Goal: Task Accomplishment & Management: Use online tool/utility

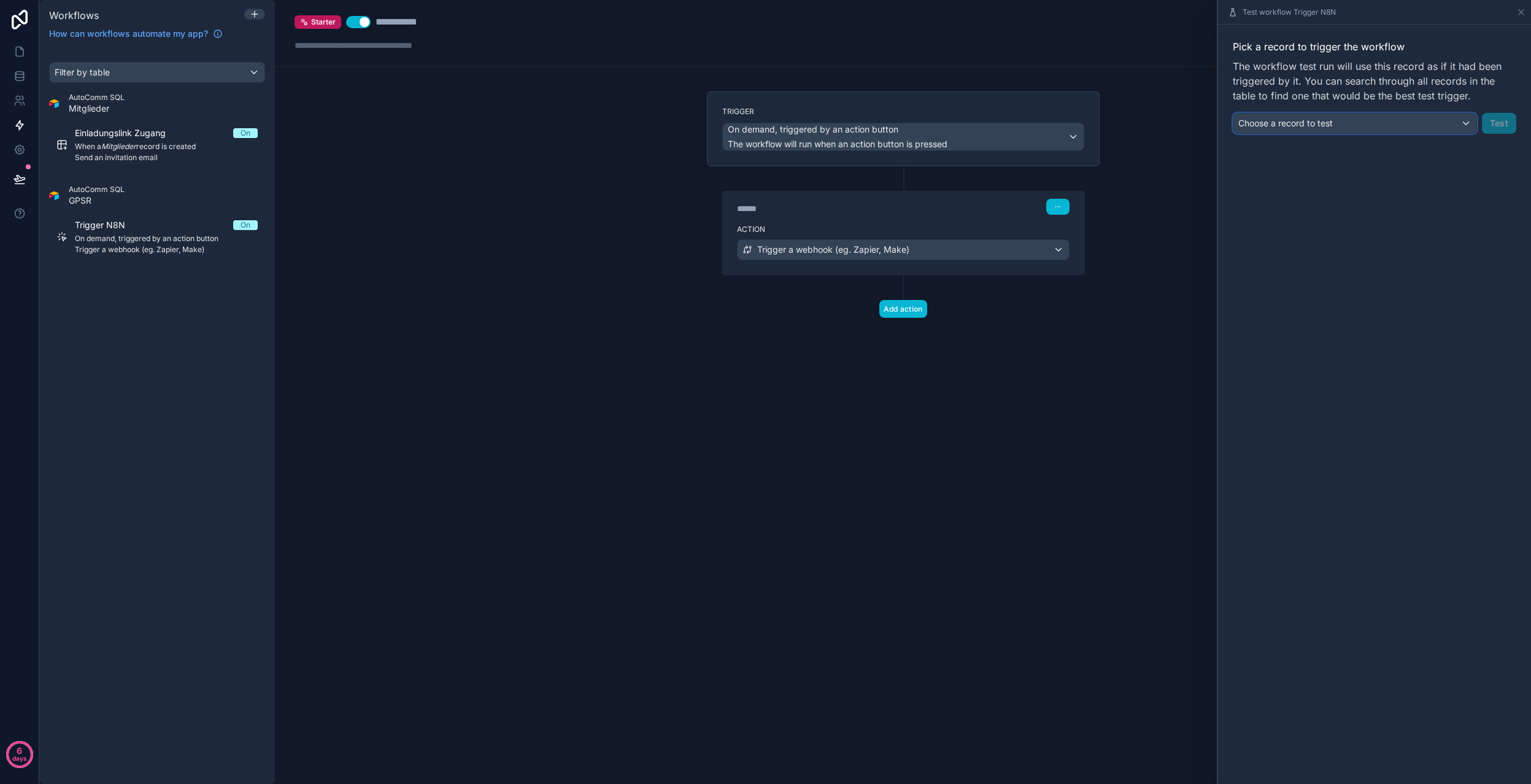
click at [1402, 125] on div "Choose a record to test" at bounding box center [1355, 123] width 243 height 20
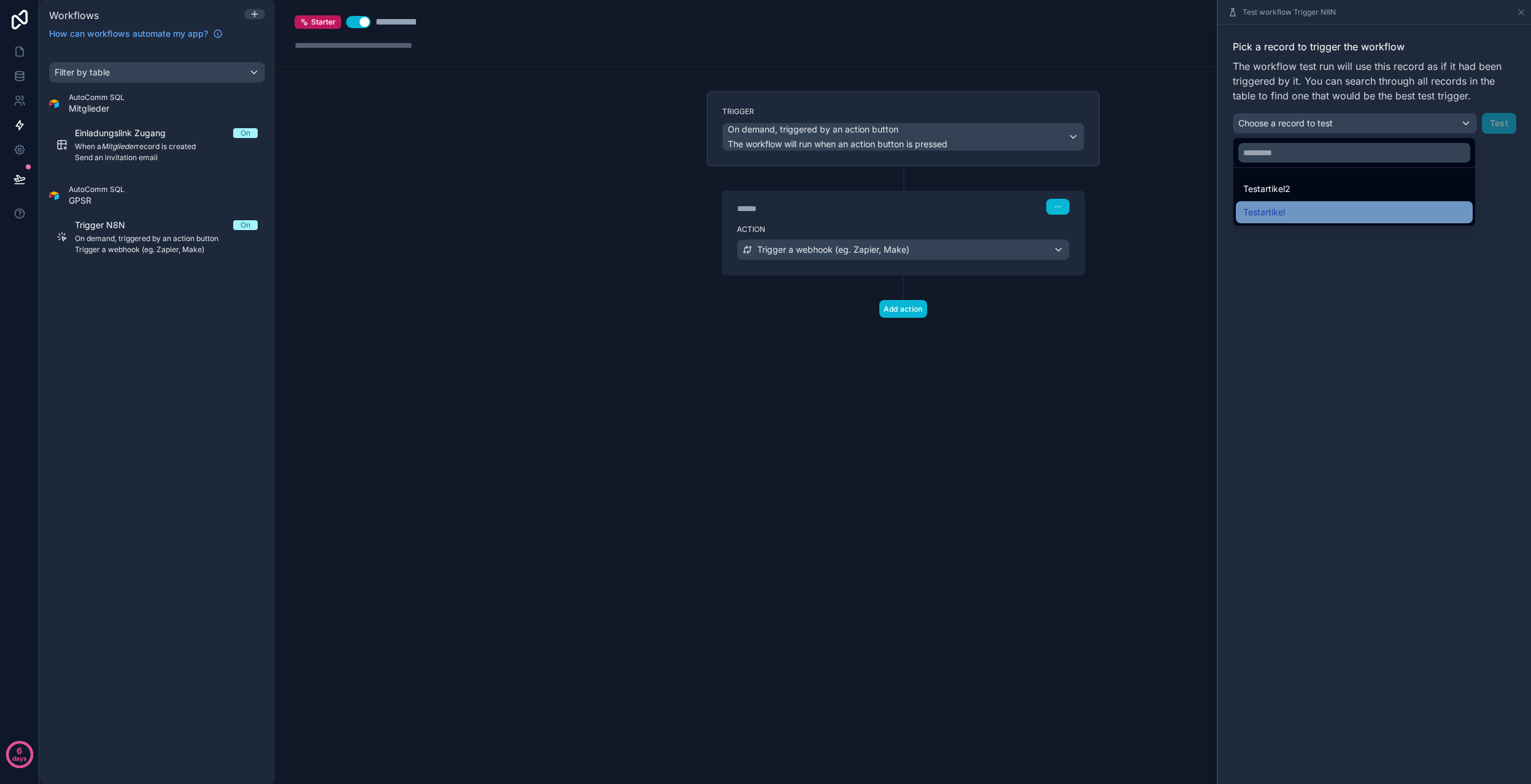
click at [1322, 213] on div "Testartikel" at bounding box center [1354, 212] width 222 height 15
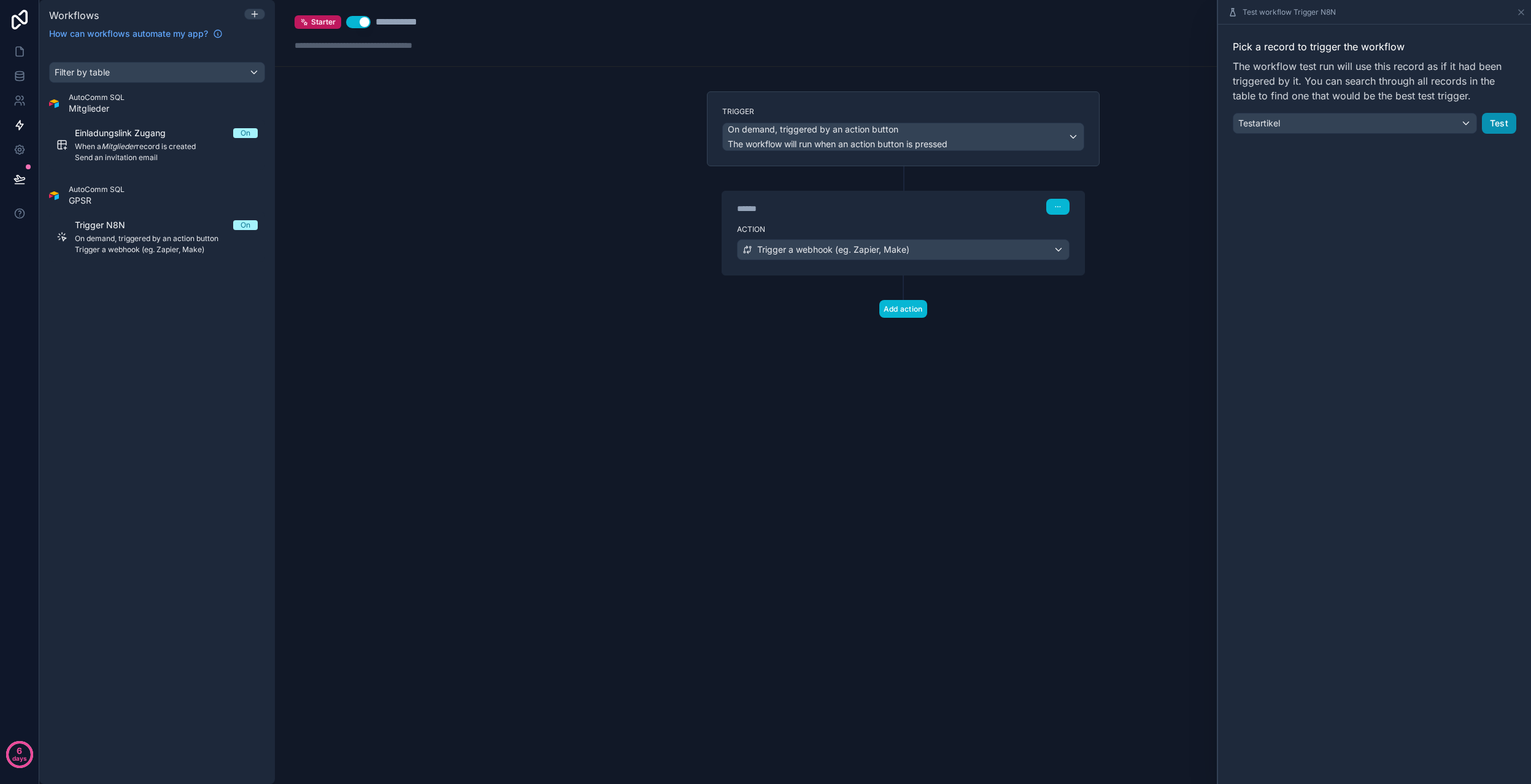
click at [1506, 124] on button "Test" at bounding box center [1499, 123] width 34 height 21
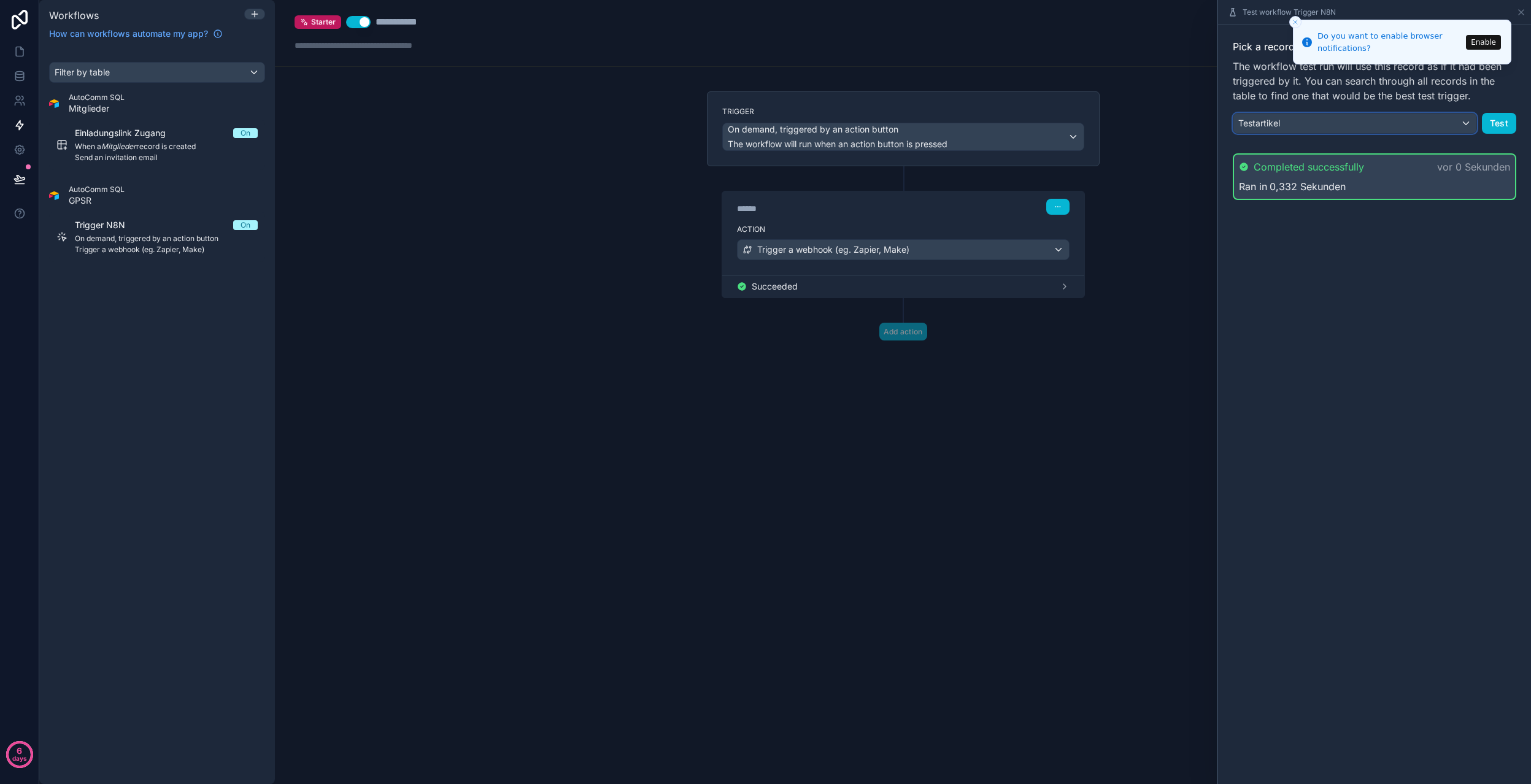
click at [1461, 124] on div "Testartikel" at bounding box center [1355, 123] width 243 height 20
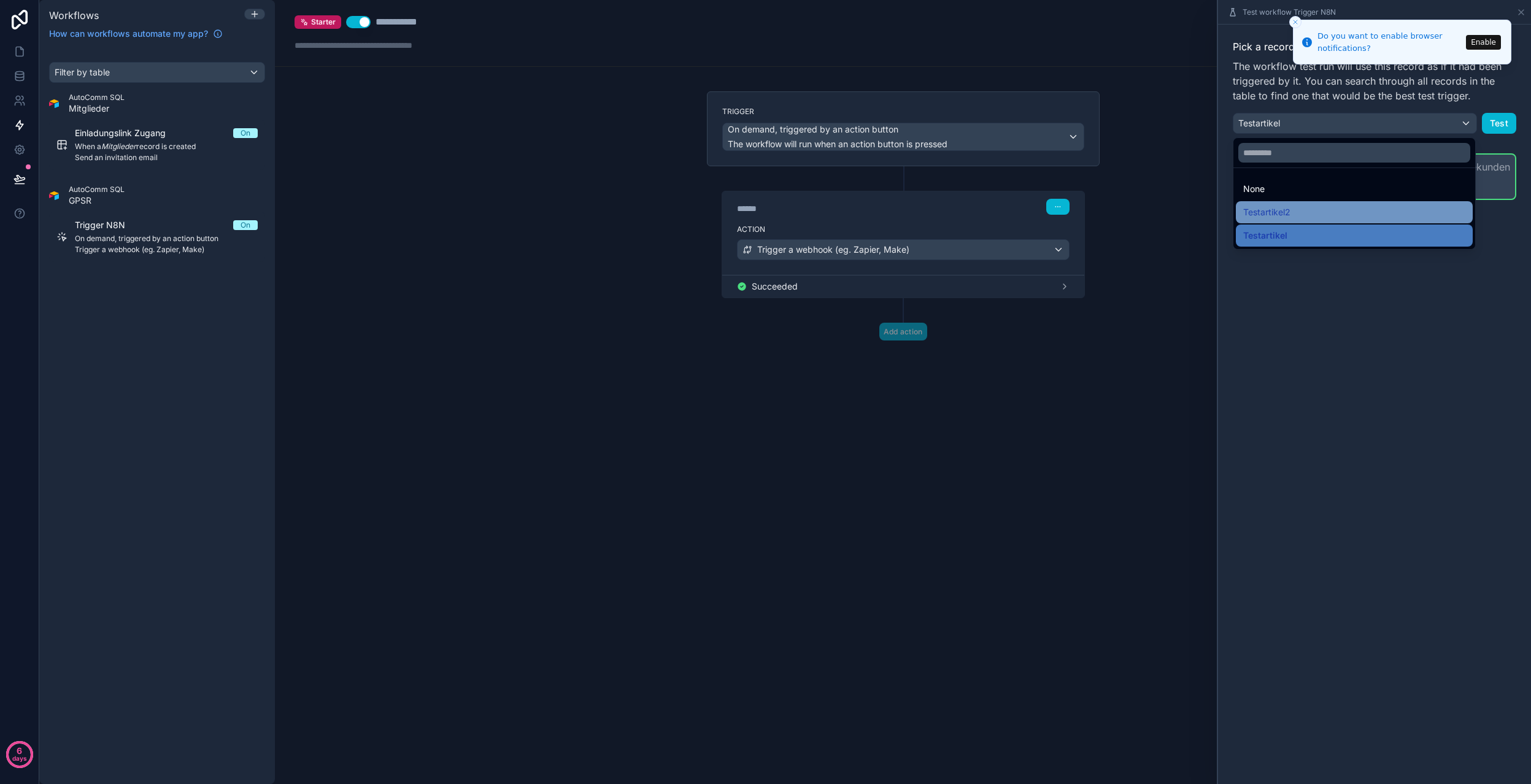
click at [1355, 213] on div "Testartikel2" at bounding box center [1354, 212] width 222 height 15
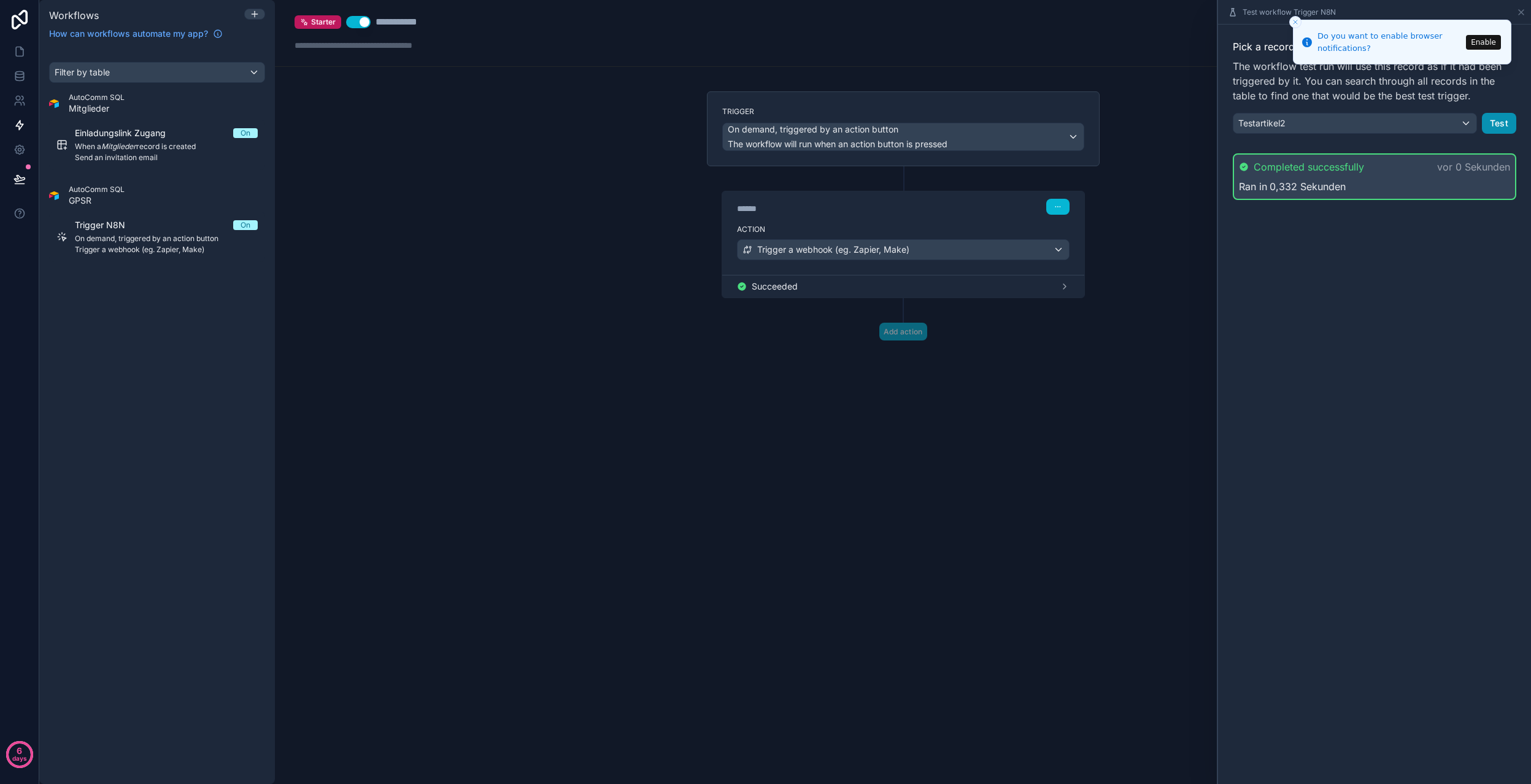
click at [1495, 125] on button "Test" at bounding box center [1499, 123] width 34 height 21
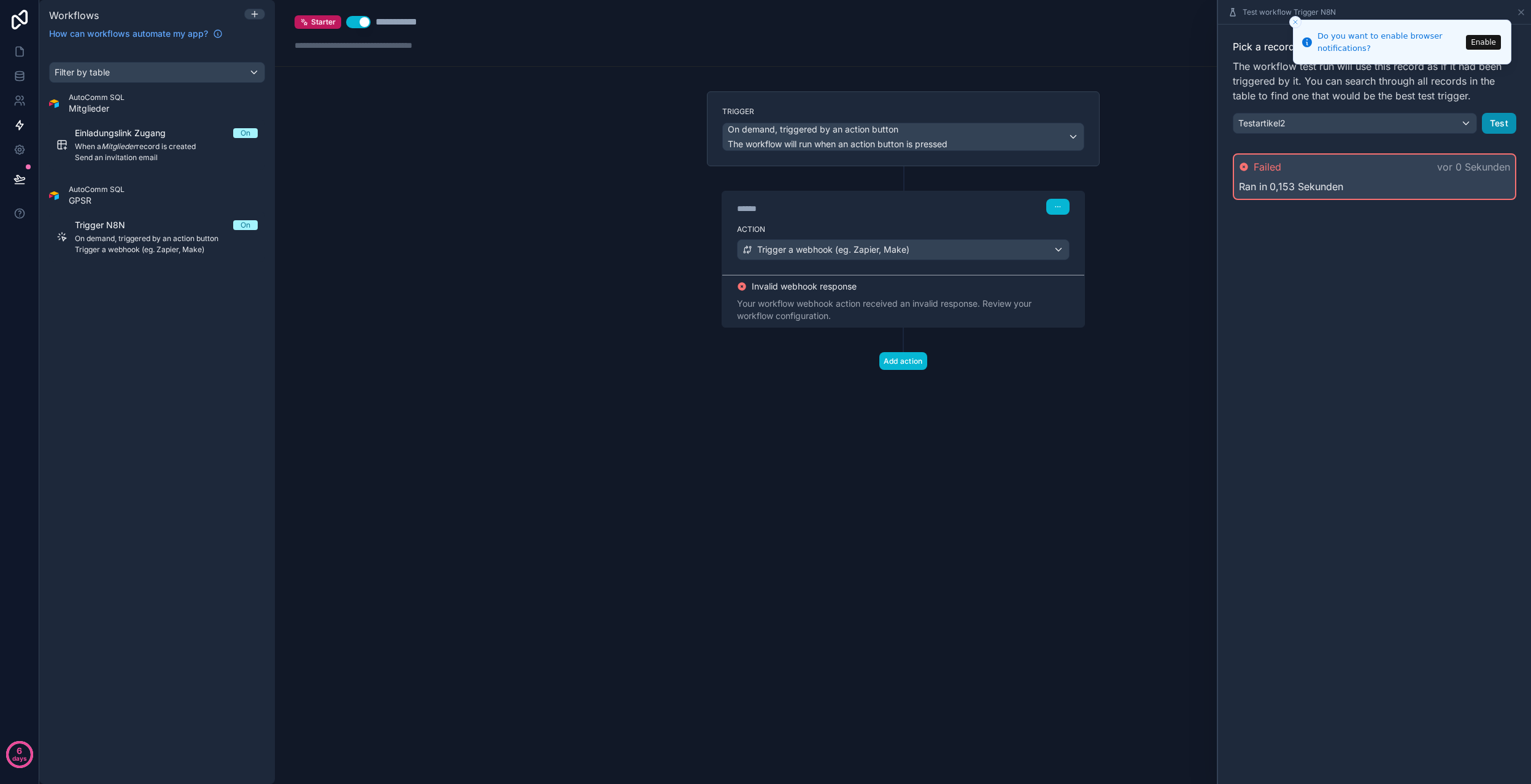
click at [1499, 126] on button "Test" at bounding box center [1499, 123] width 34 height 21
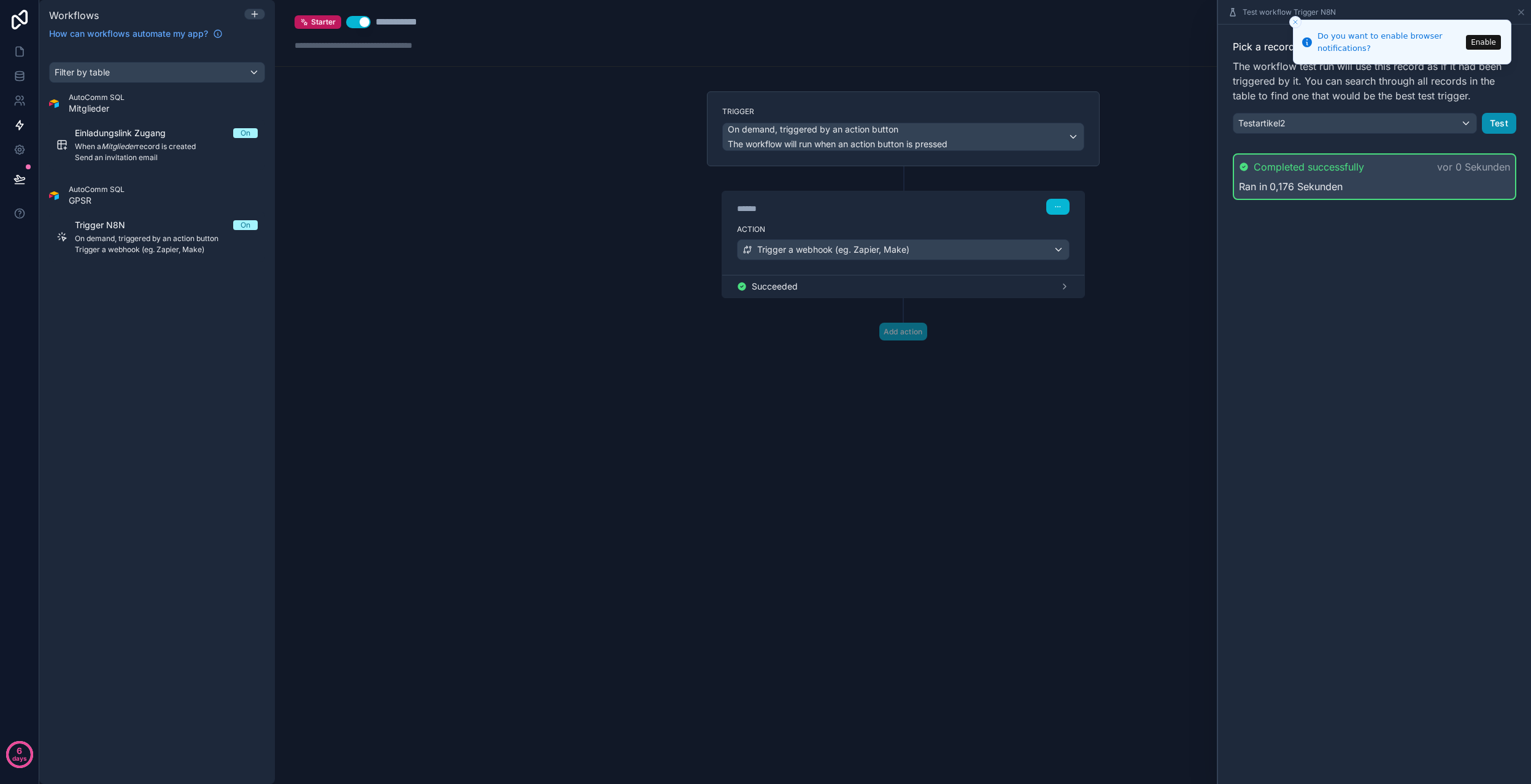
click at [1497, 124] on button "Test" at bounding box center [1499, 123] width 34 height 21
click at [1468, 124] on div "Testartikel2" at bounding box center [1355, 123] width 243 height 20
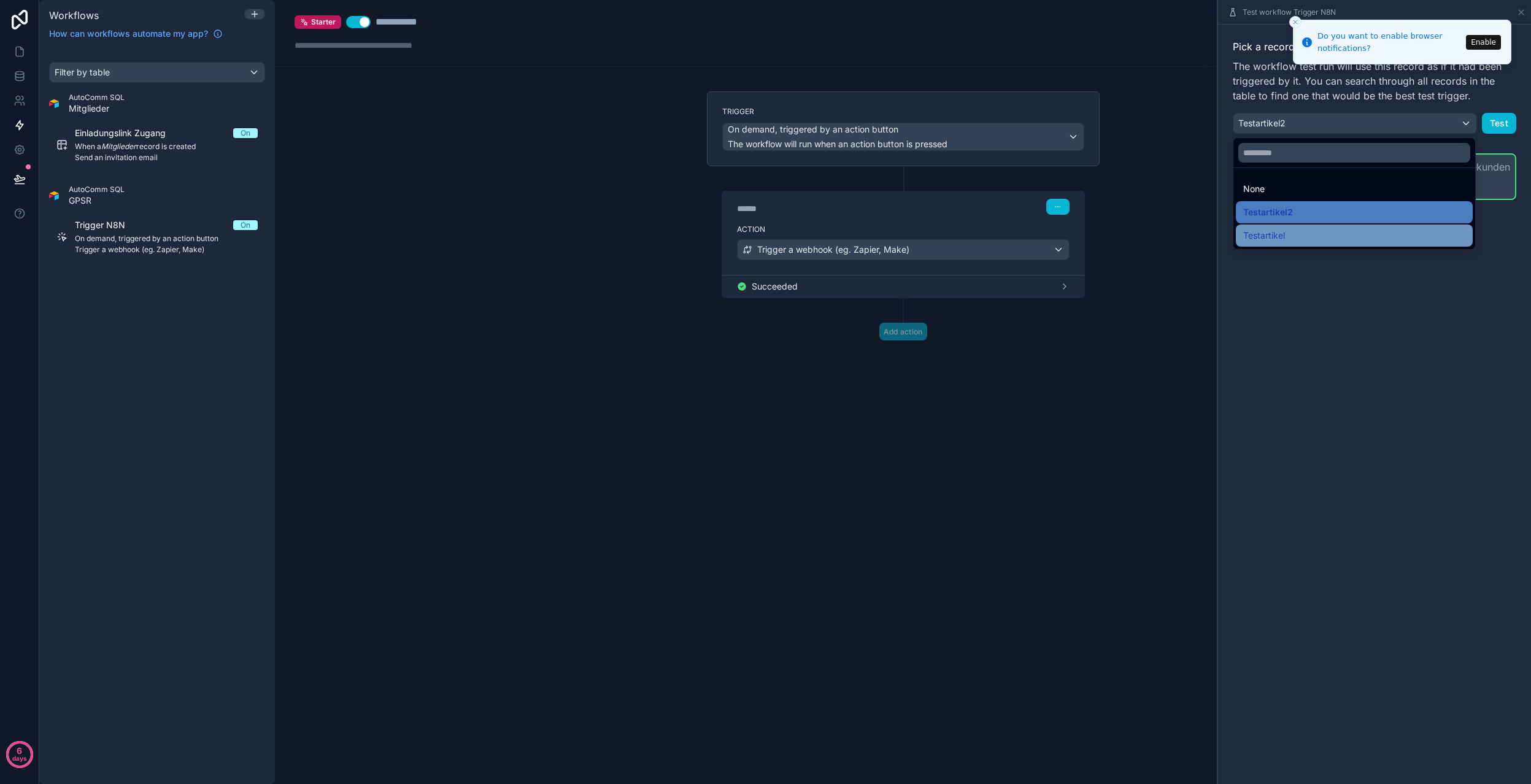
click at [1381, 232] on div "Testartikel" at bounding box center [1354, 235] width 222 height 15
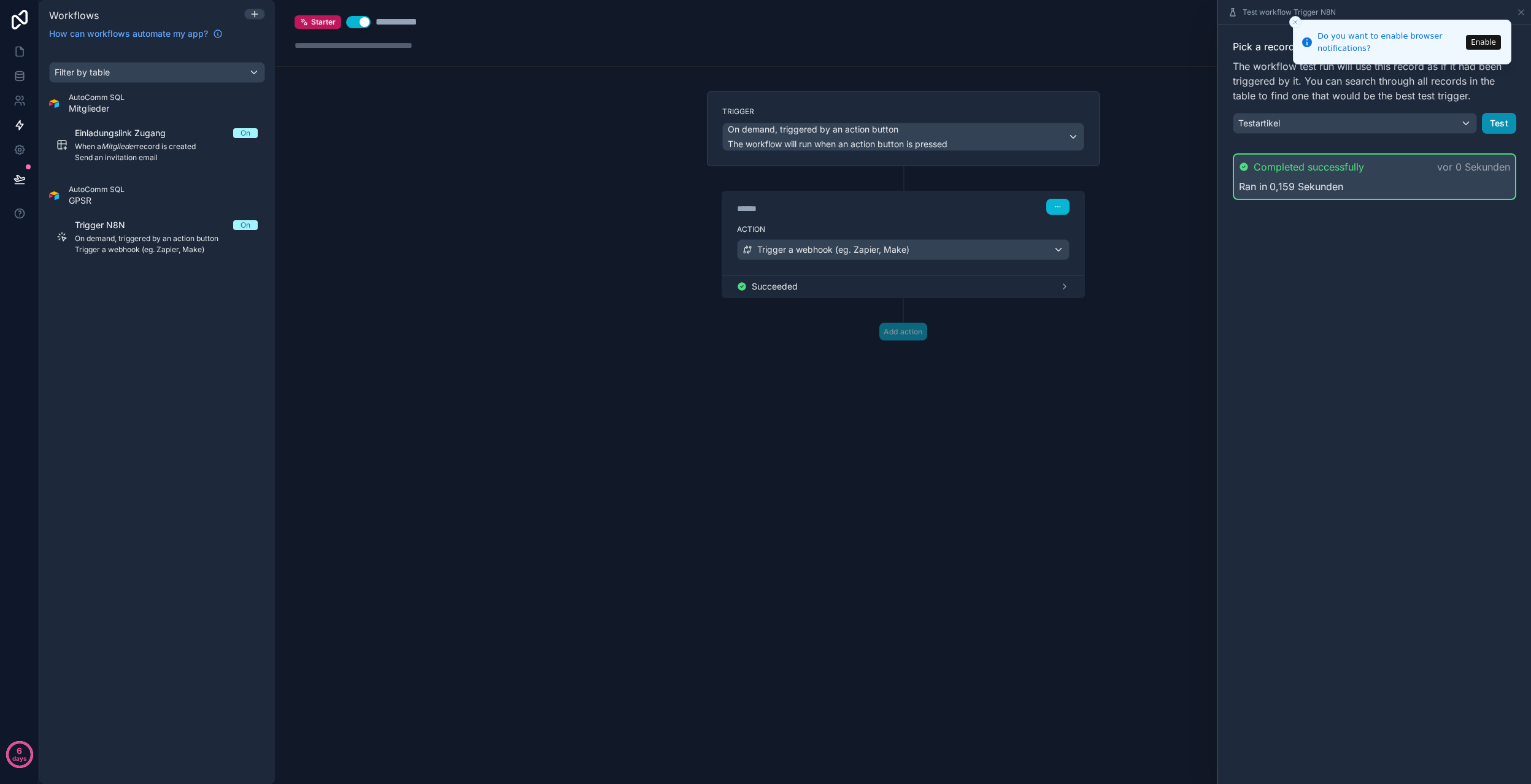
click at [1502, 124] on button "Test" at bounding box center [1499, 123] width 34 height 21
click at [1498, 125] on button "Test" at bounding box center [1499, 123] width 34 height 21
click at [1500, 124] on button "Test" at bounding box center [1499, 123] width 34 height 21
drag, startPoint x: 1498, startPoint y: 120, endPoint x: 1470, endPoint y: 122, distance: 28.1
click at [1498, 120] on button "Test" at bounding box center [1499, 123] width 34 height 21
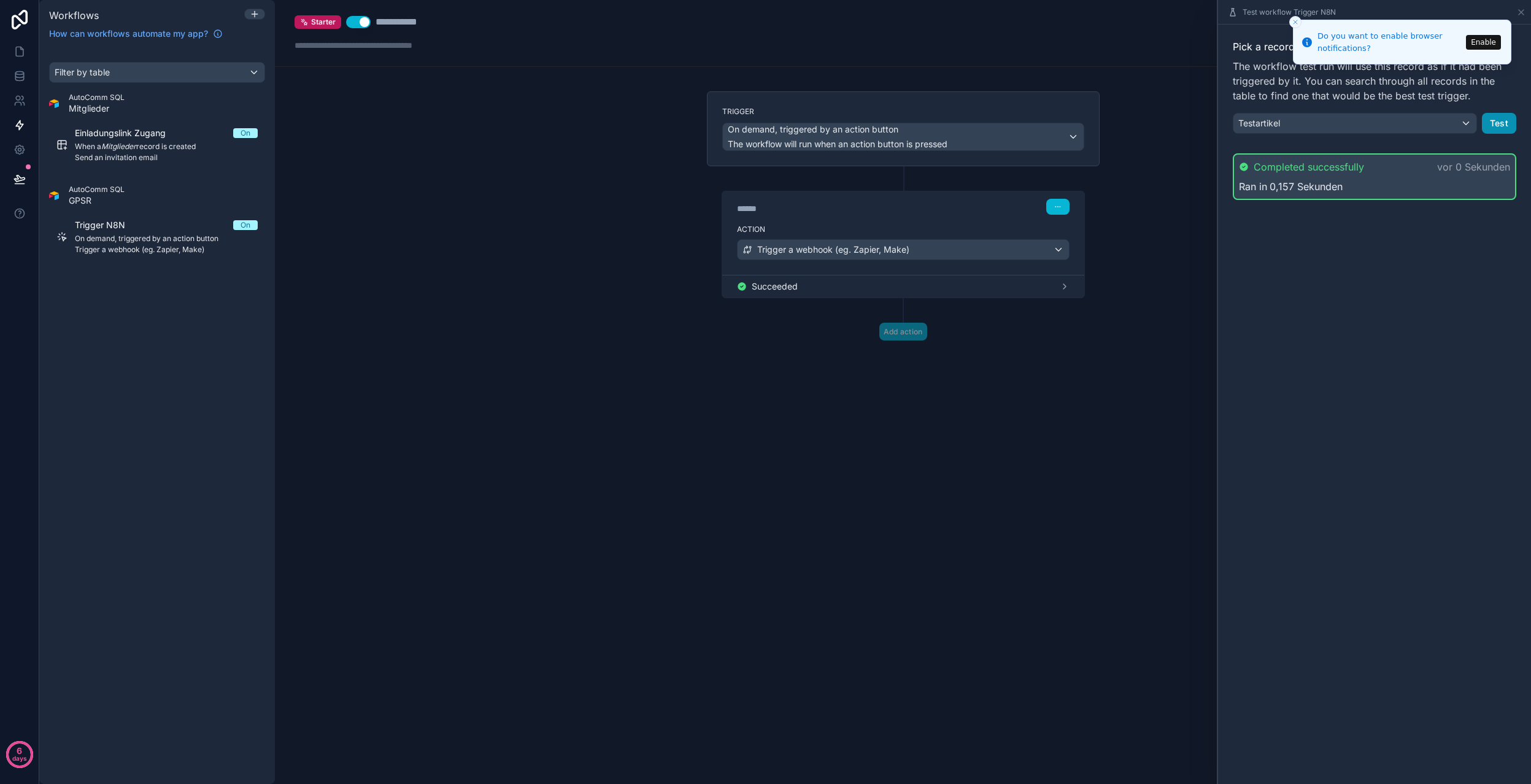
click at [1495, 124] on button "Test" at bounding box center [1499, 123] width 34 height 21
drag, startPoint x: 1495, startPoint y: 122, endPoint x: 1469, endPoint y: 123, distance: 26.0
click at [1495, 122] on button "Test" at bounding box center [1499, 123] width 34 height 21
click at [1497, 125] on button "Test" at bounding box center [1499, 123] width 34 height 21
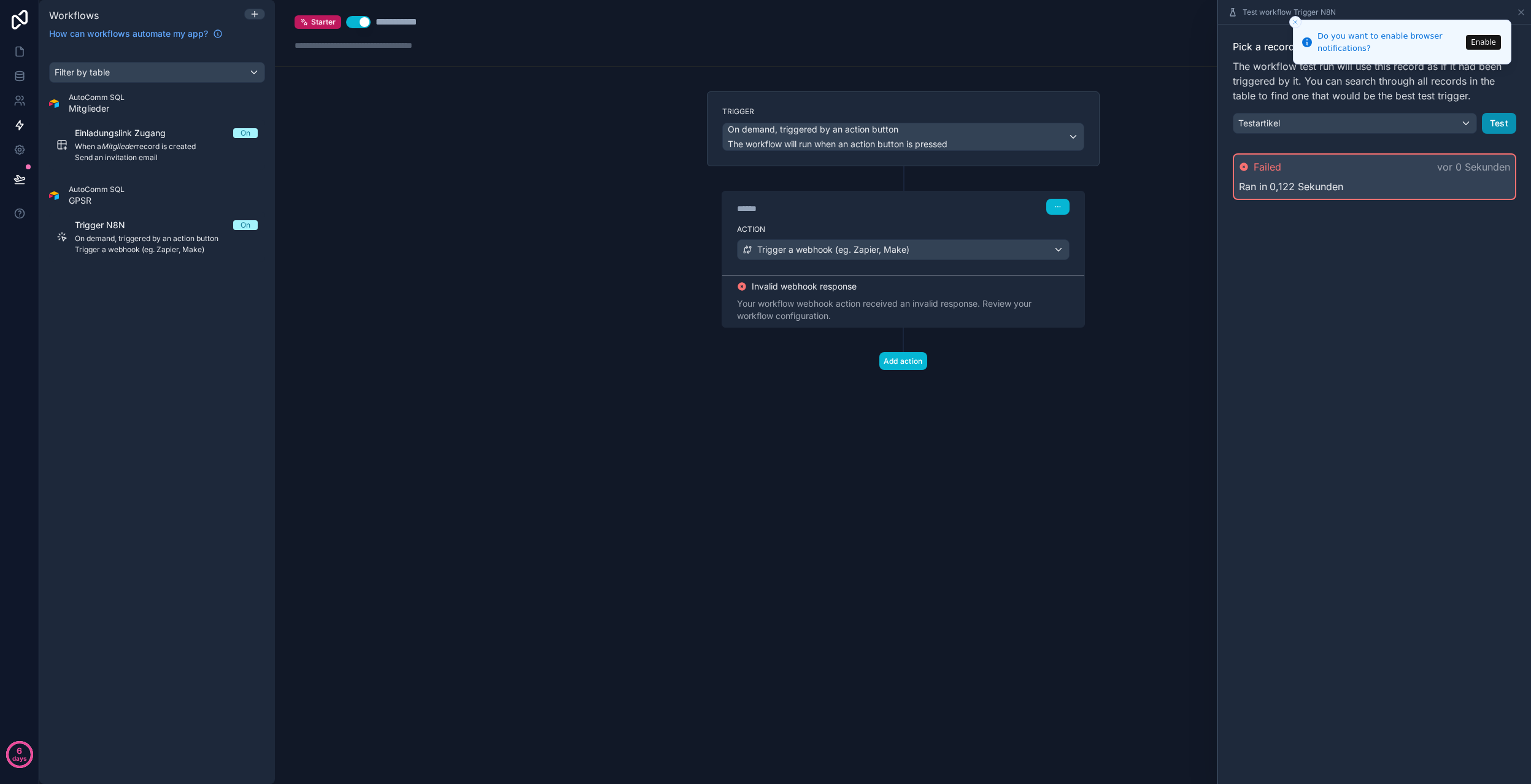
click at [1503, 125] on button "Test" at bounding box center [1499, 123] width 34 height 21
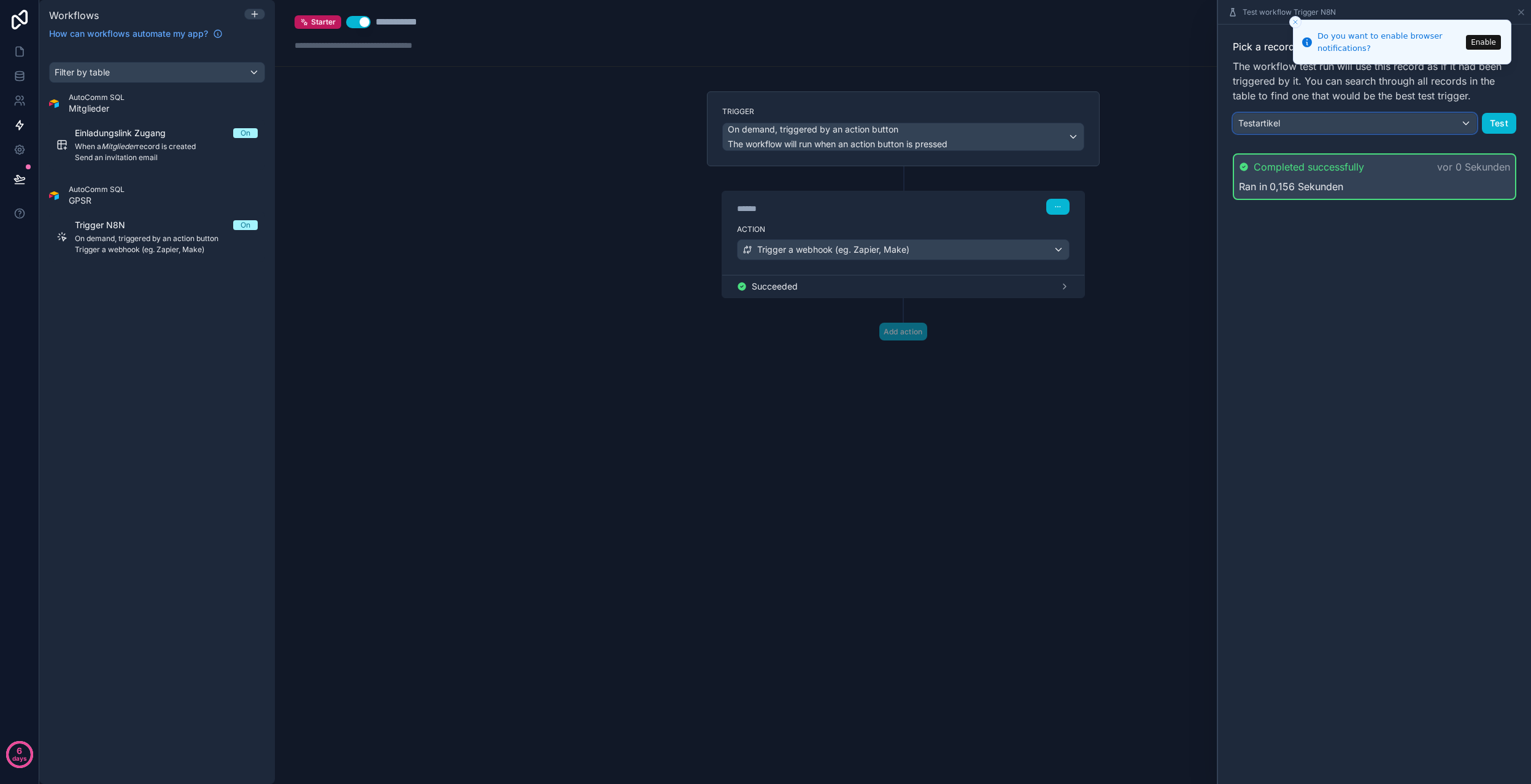
click at [1441, 121] on div "Testartikel" at bounding box center [1355, 123] width 243 height 20
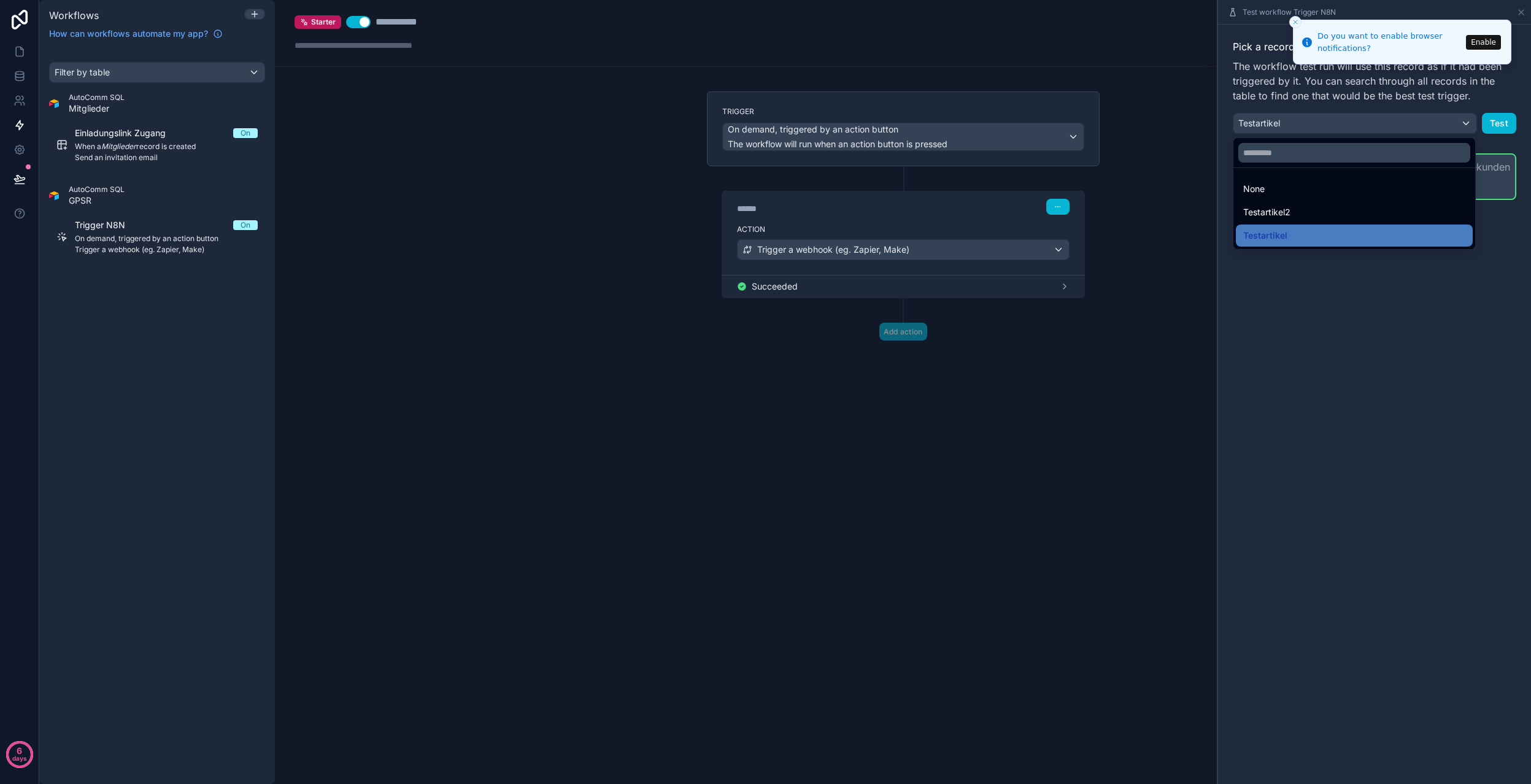
click at [1322, 213] on div "Testartikel2" at bounding box center [1354, 212] width 222 height 15
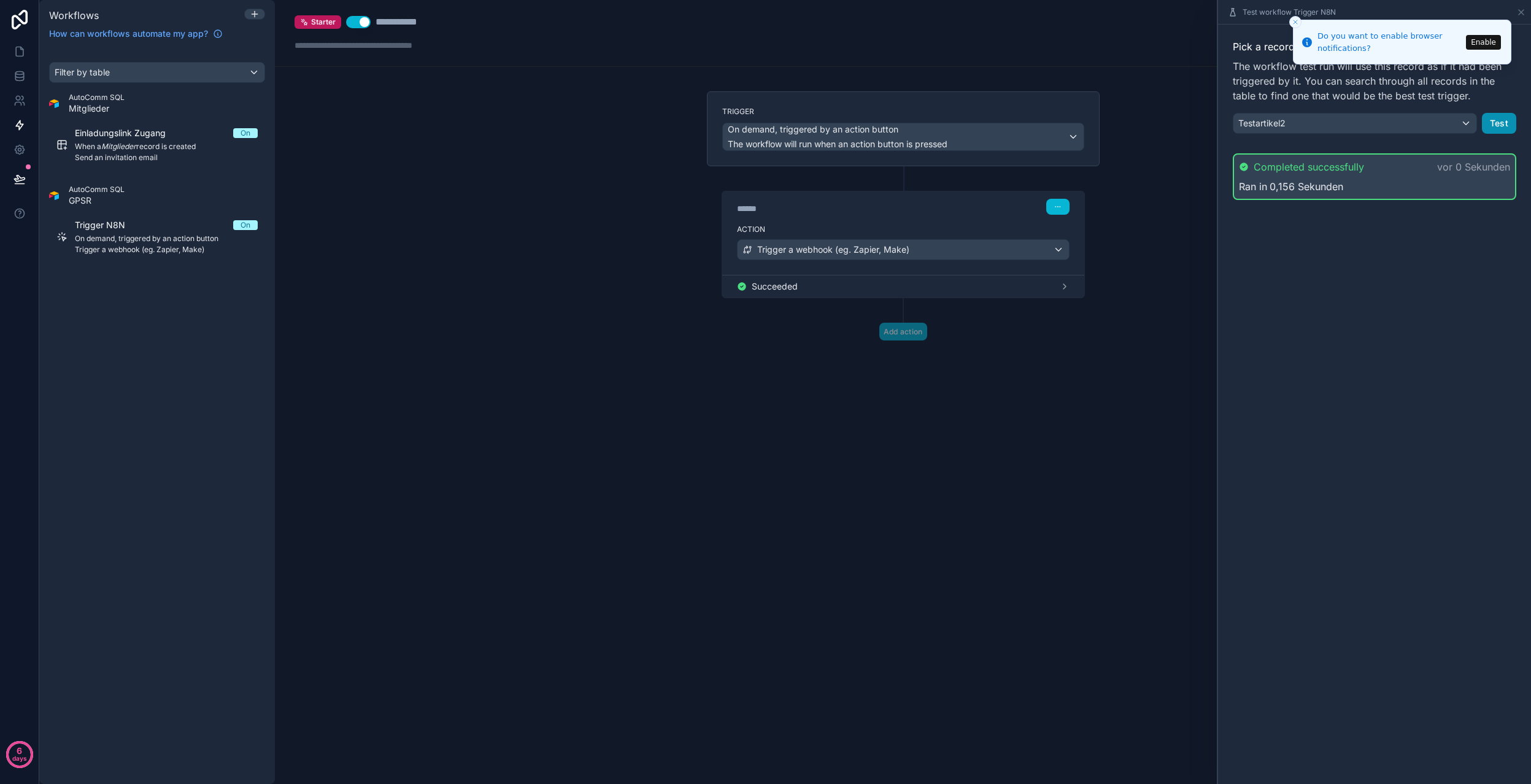
click at [1502, 123] on button "Test" at bounding box center [1499, 123] width 34 height 21
click at [1468, 122] on div "Testartikel2" at bounding box center [1355, 123] width 243 height 20
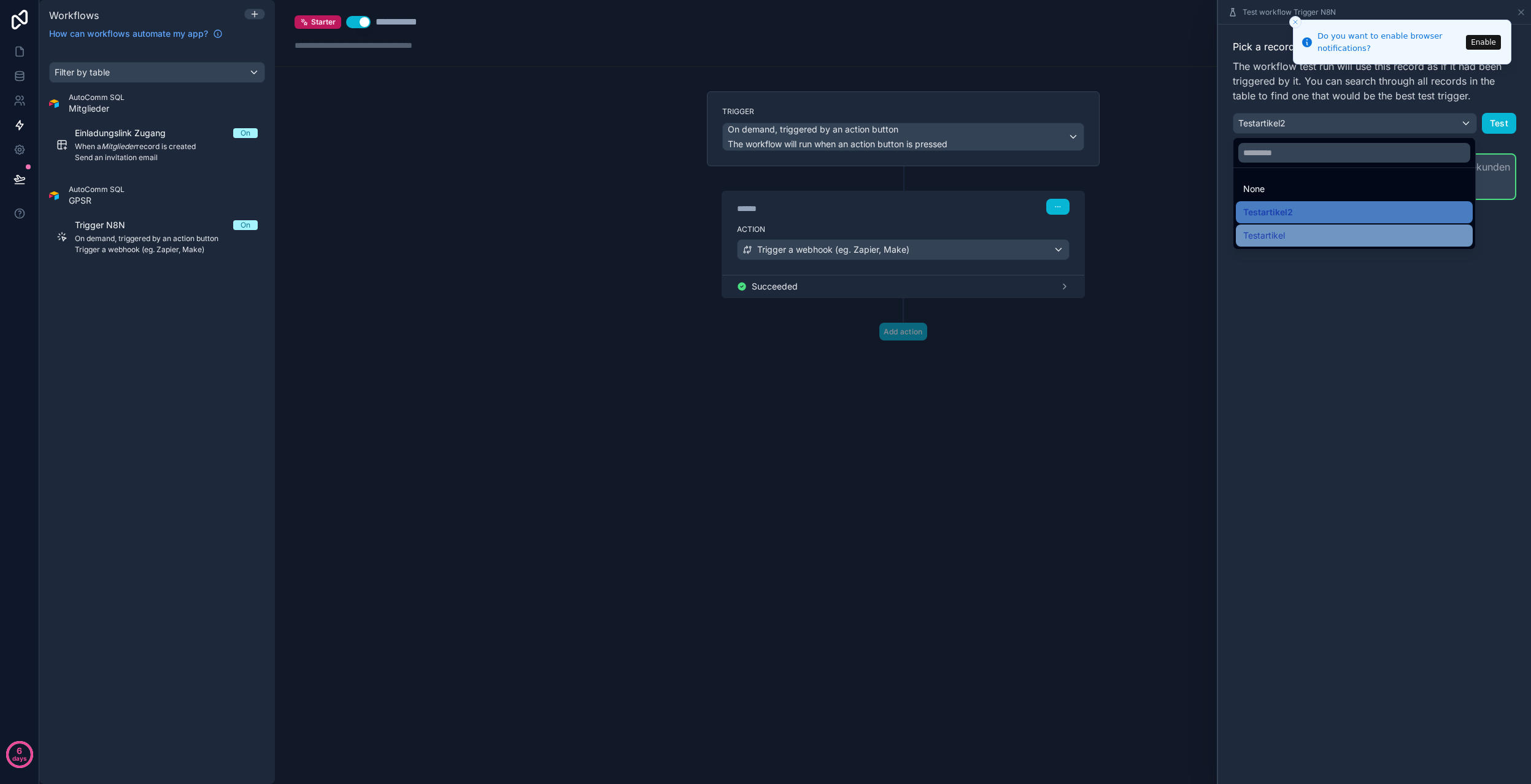
click at [1359, 226] on div "Testartikel" at bounding box center [1355, 235] width 237 height 22
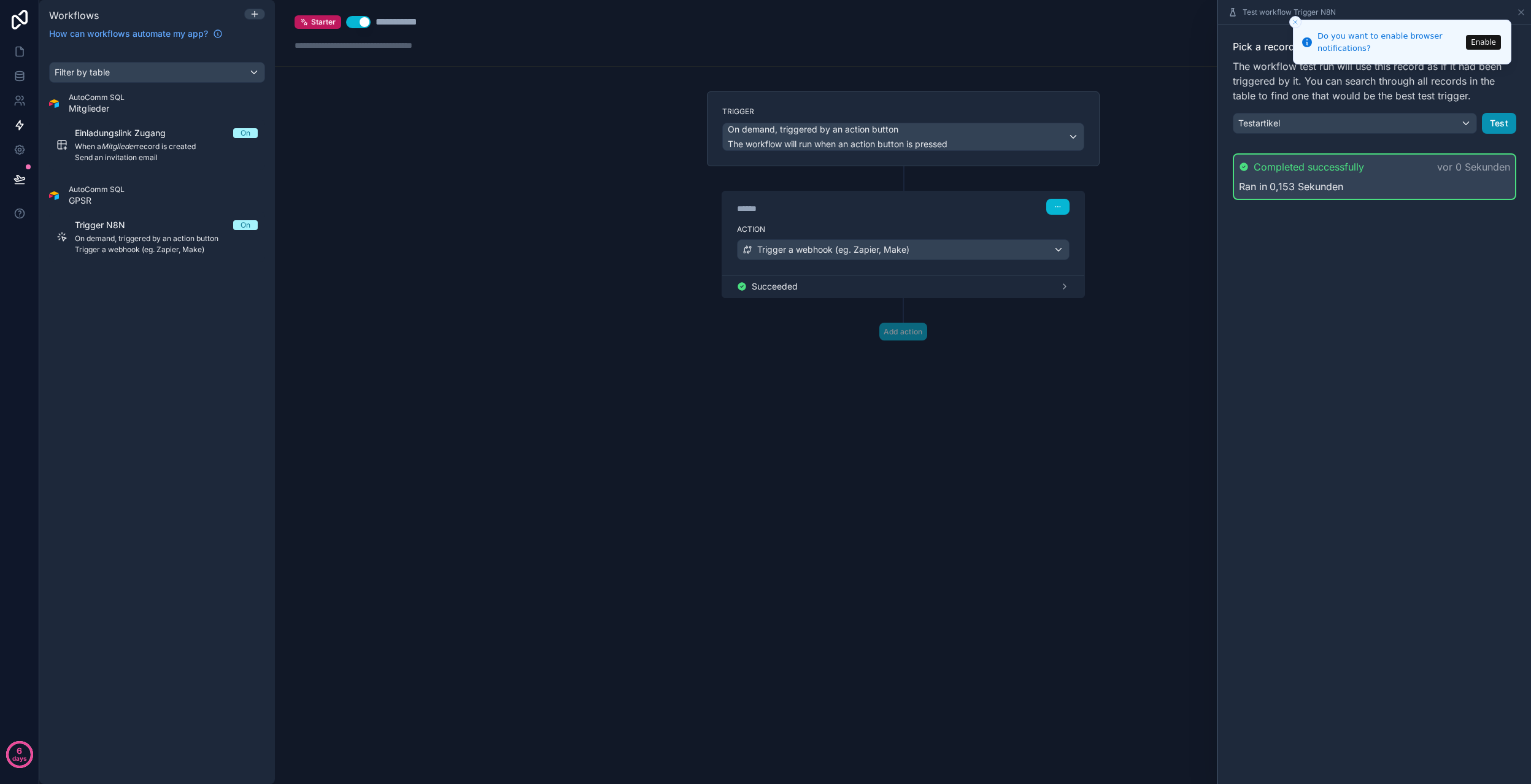
click at [1499, 130] on button "Test" at bounding box center [1499, 123] width 34 height 21
click at [1492, 125] on button "Test" at bounding box center [1499, 123] width 34 height 21
click at [1291, 20] on icon "Close toast" at bounding box center [1295, 22] width 8 height 8
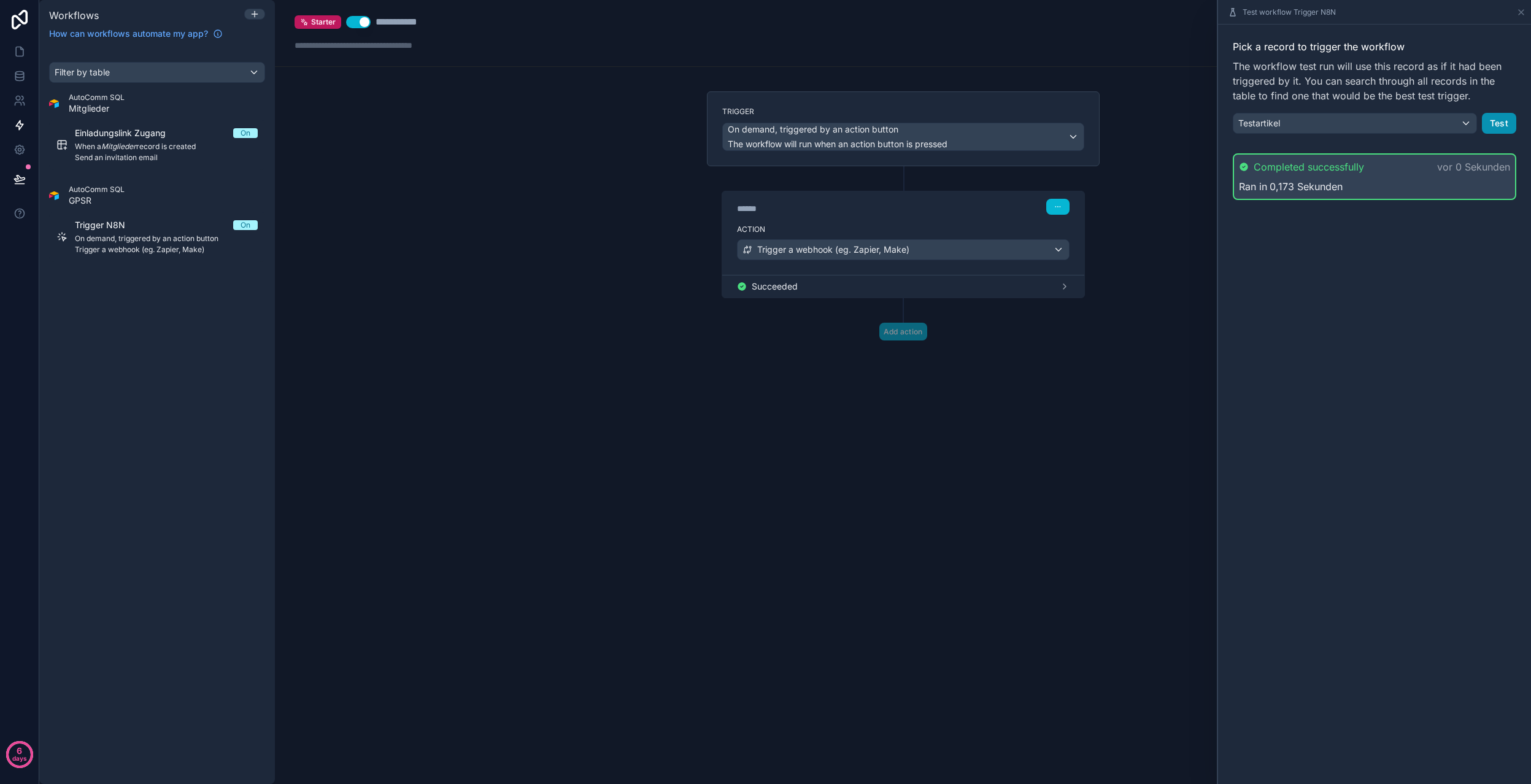
click at [1501, 124] on button "Test" at bounding box center [1499, 123] width 34 height 21
click at [1502, 121] on button "Test" at bounding box center [1499, 123] width 34 height 21
click at [1488, 125] on button "Test" at bounding box center [1499, 123] width 34 height 21
click at [1411, 122] on div "Testartikel" at bounding box center [1355, 123] width 243 height 20
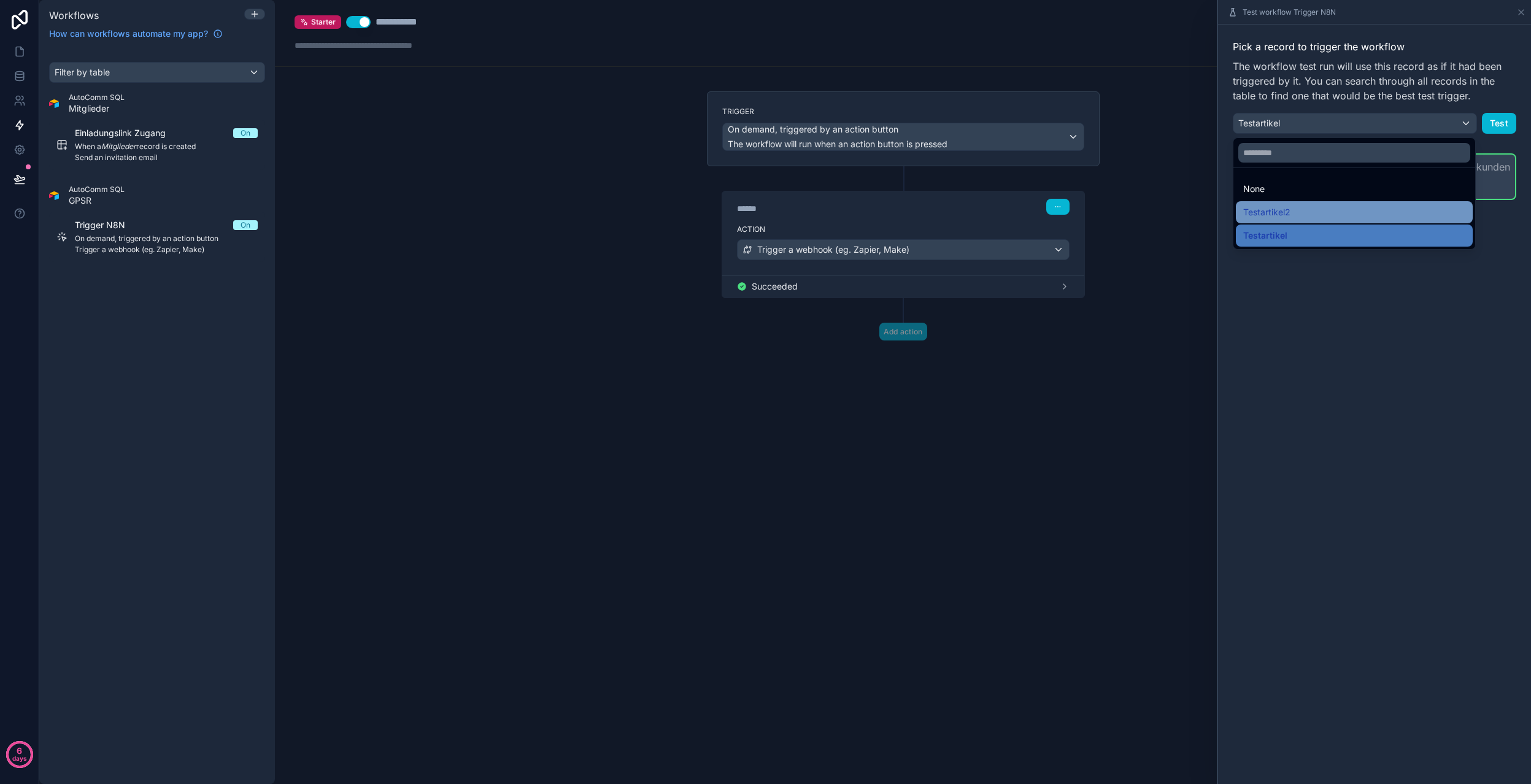
click at [1345, 208] on div "Testartikel2" at bounding box center [1354, 212] width 222 height 15
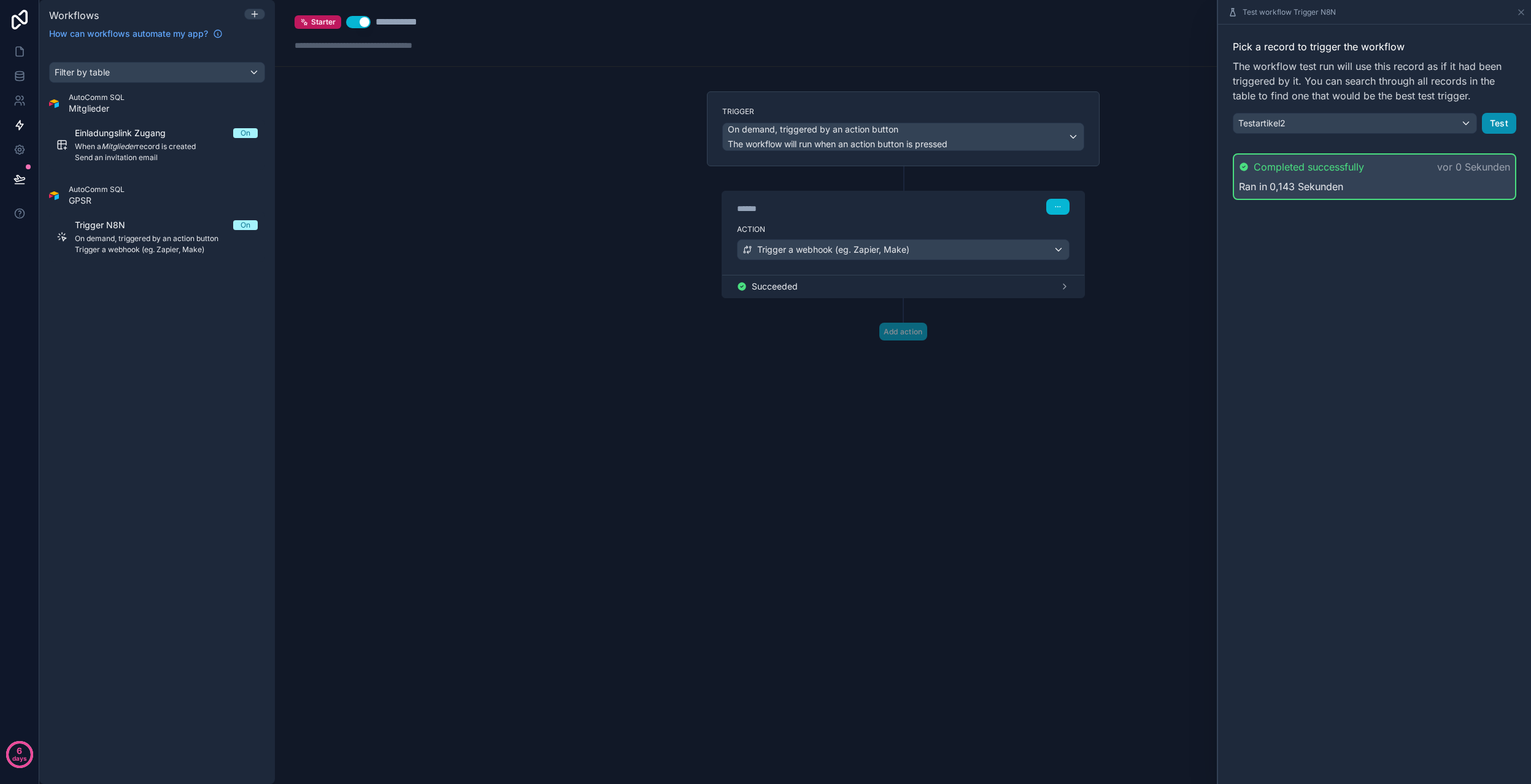
click at [1495, 121] on button "Test" at bounding box center [1499, 123] width 34 height 21
click at [1439, 123] on div "Testartikel2" at bounding box center [1355, 123] width 243 height 20
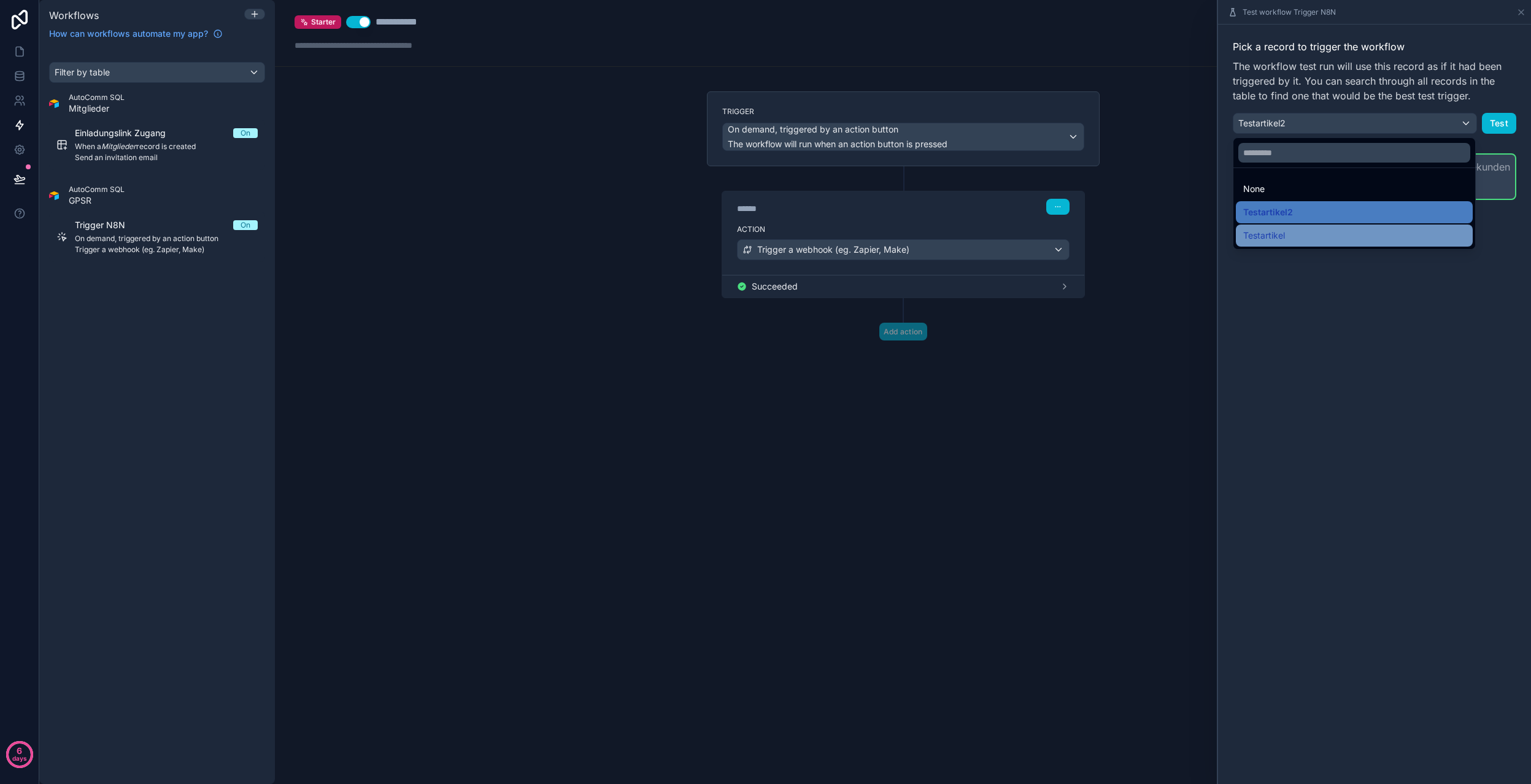
click at [1374, 230] on div "Testartikel" at bounding box center [1354, 235] width 222 height 15
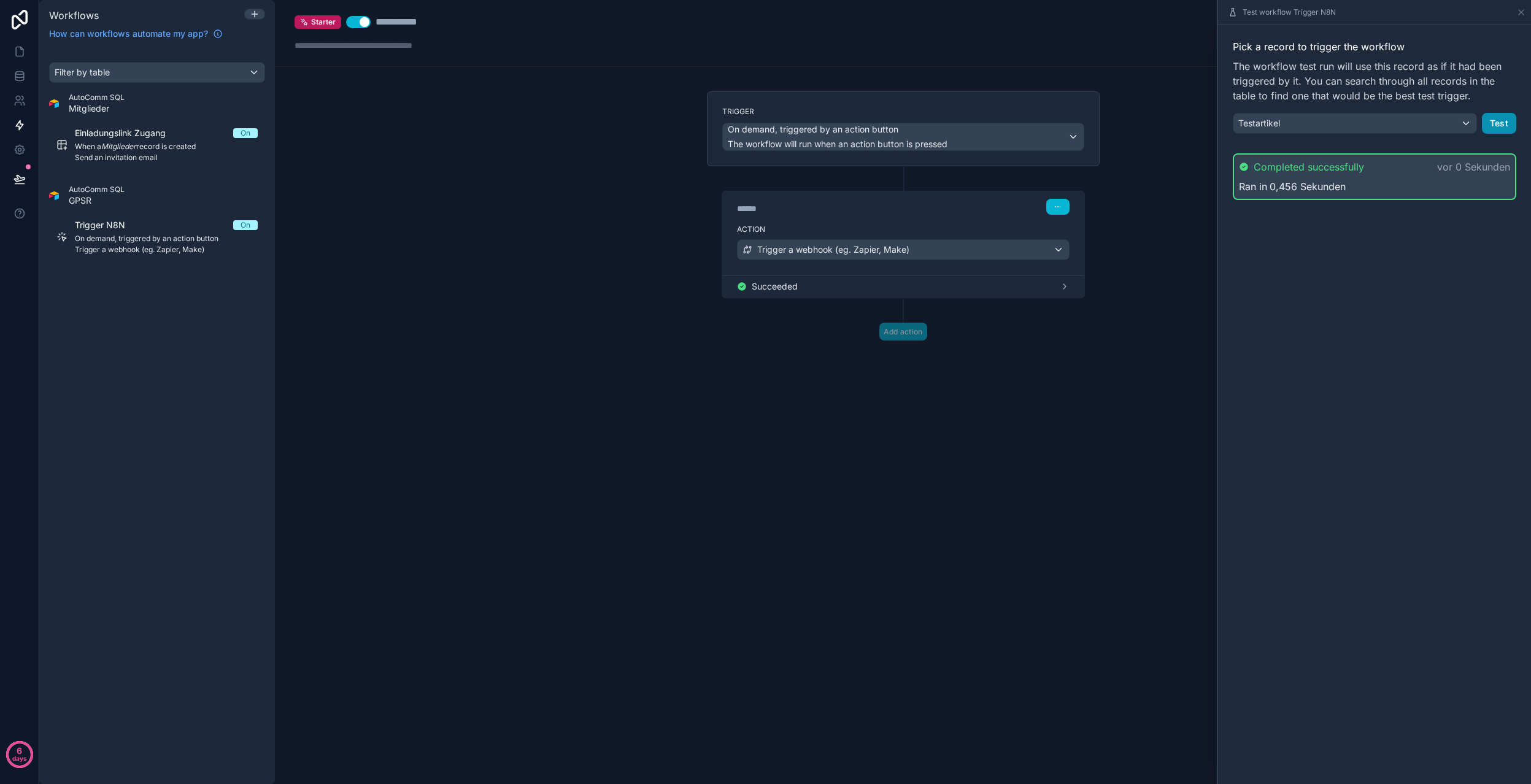
click at [1495, 131] on button "Test" at bounding box center [1499, 123] width 34 height 21
click at [1391, 120] on div "Testartikel" at bounding box center [1355, 123] width 243 height 20
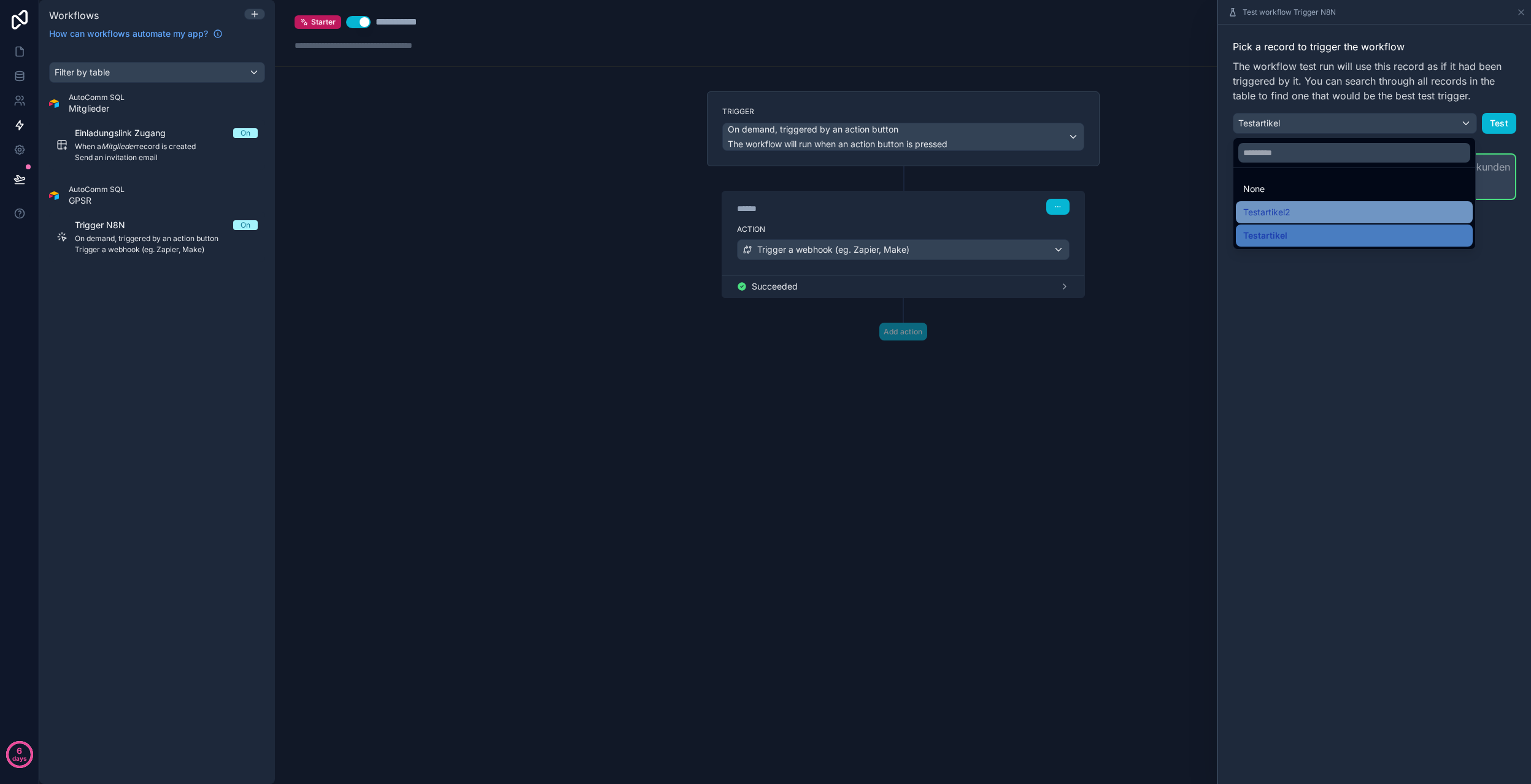
click at [1332, 215] on div "Testartikel2" at bounding box center [1354, 212] width 222 height 15
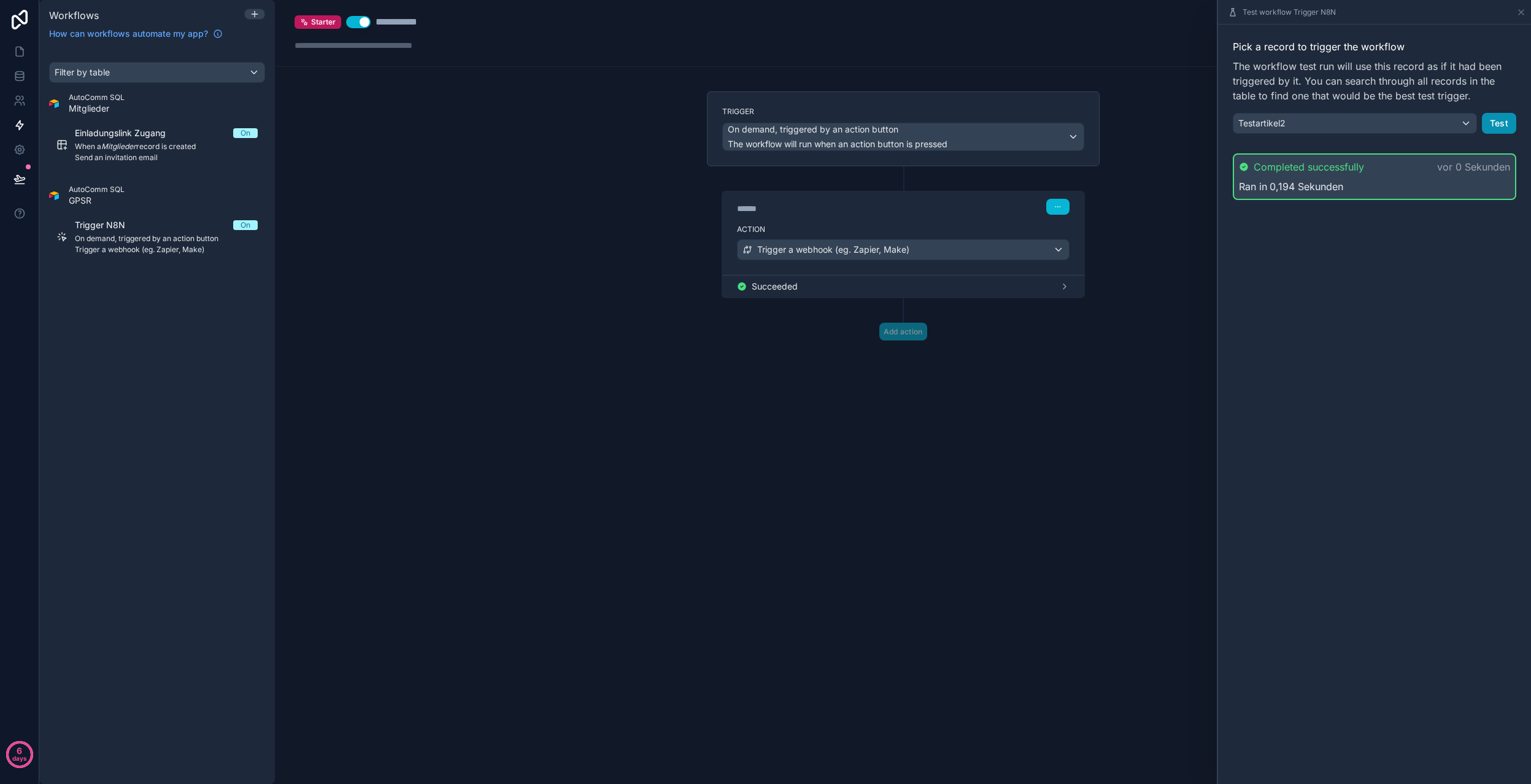
click at [1502, 122] on button "Test" at bounding box center [1499, 123] width 34 height 21
click at [1337, 122] on div "Testartikel2" at bounding box center [1355, 123] width 243 height 20
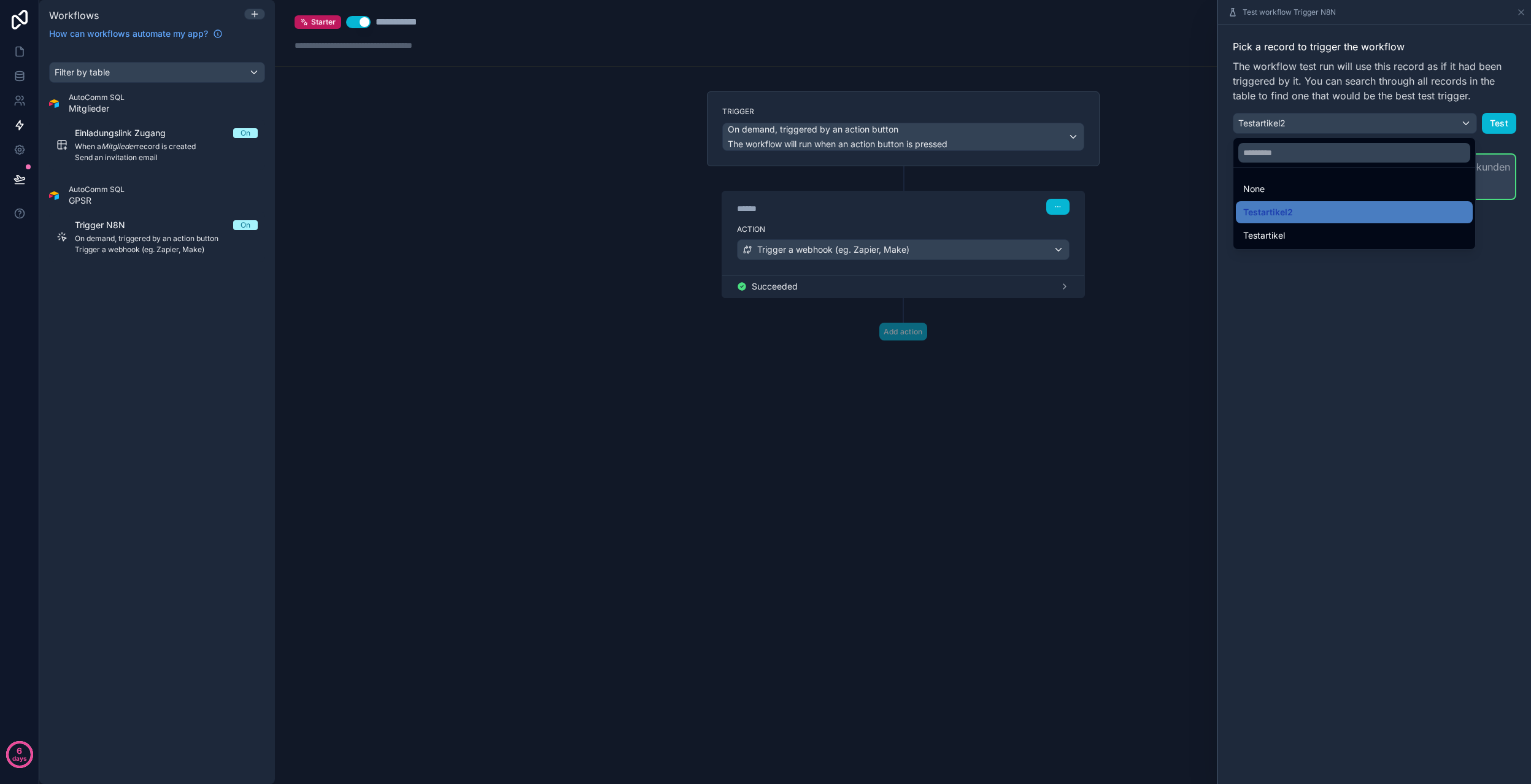
click at [1332, 229] on div "Testartikel" at bounding box center [1354, 235] width 222 height 15
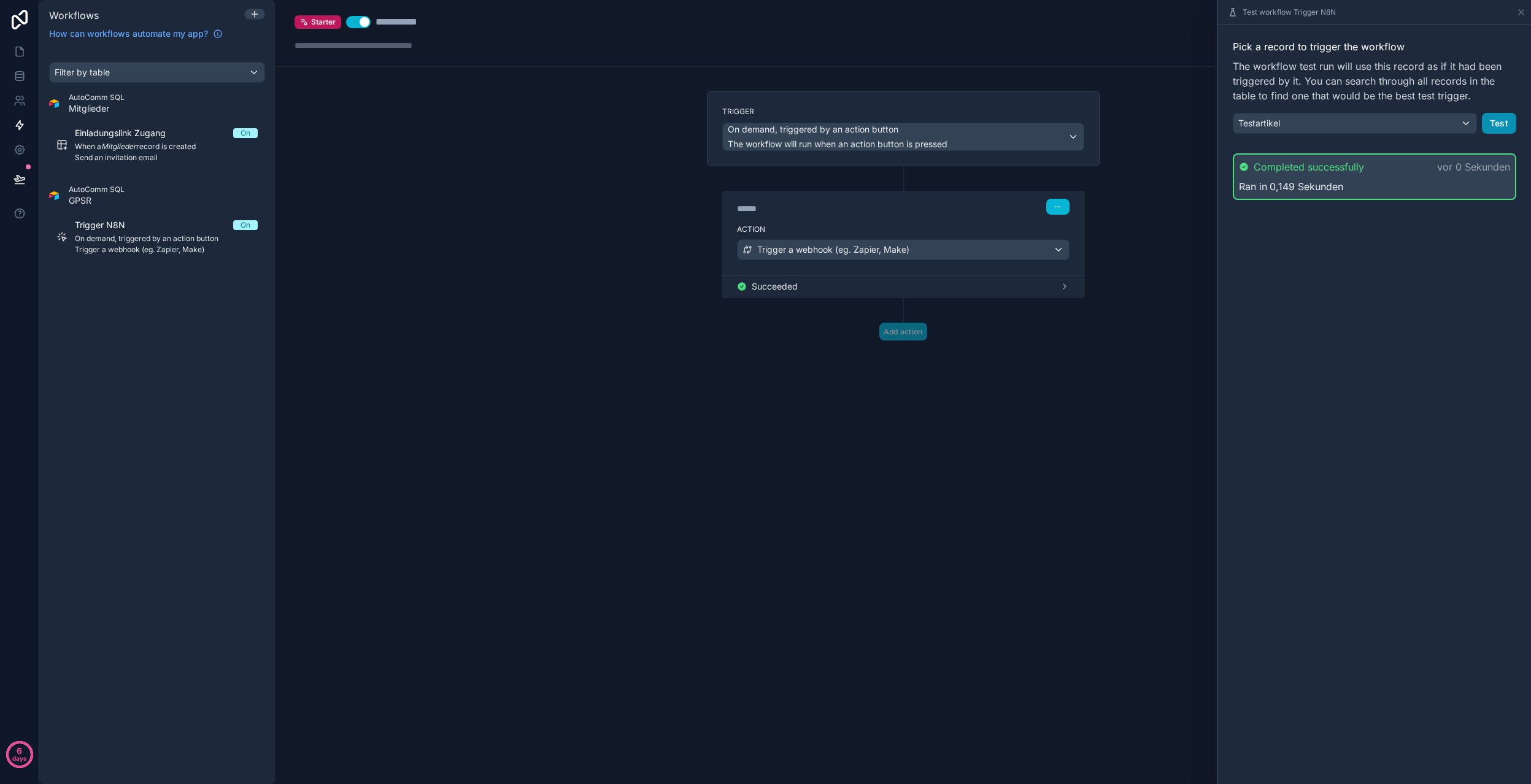
click at [1504, 127] on button "Test" at bounding box center [1499, 123] width 34 height 21
click at [1358, 126] on div "Testartikel" at bounding box center [1355, 123] width 243 height 20
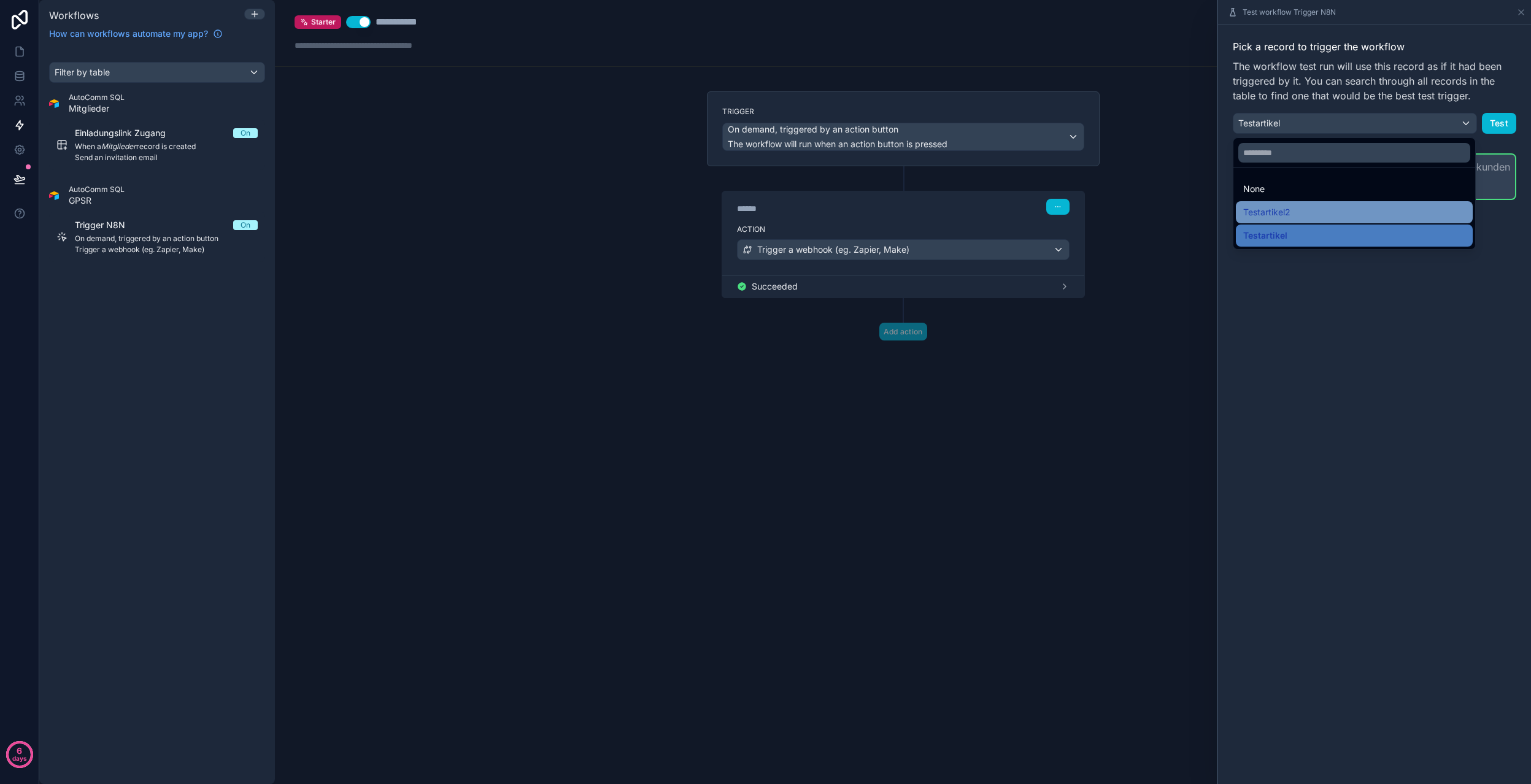
click at [1337, 215] on div "Testartikel2" at bounding box center [1354, 212] width 222 height 15
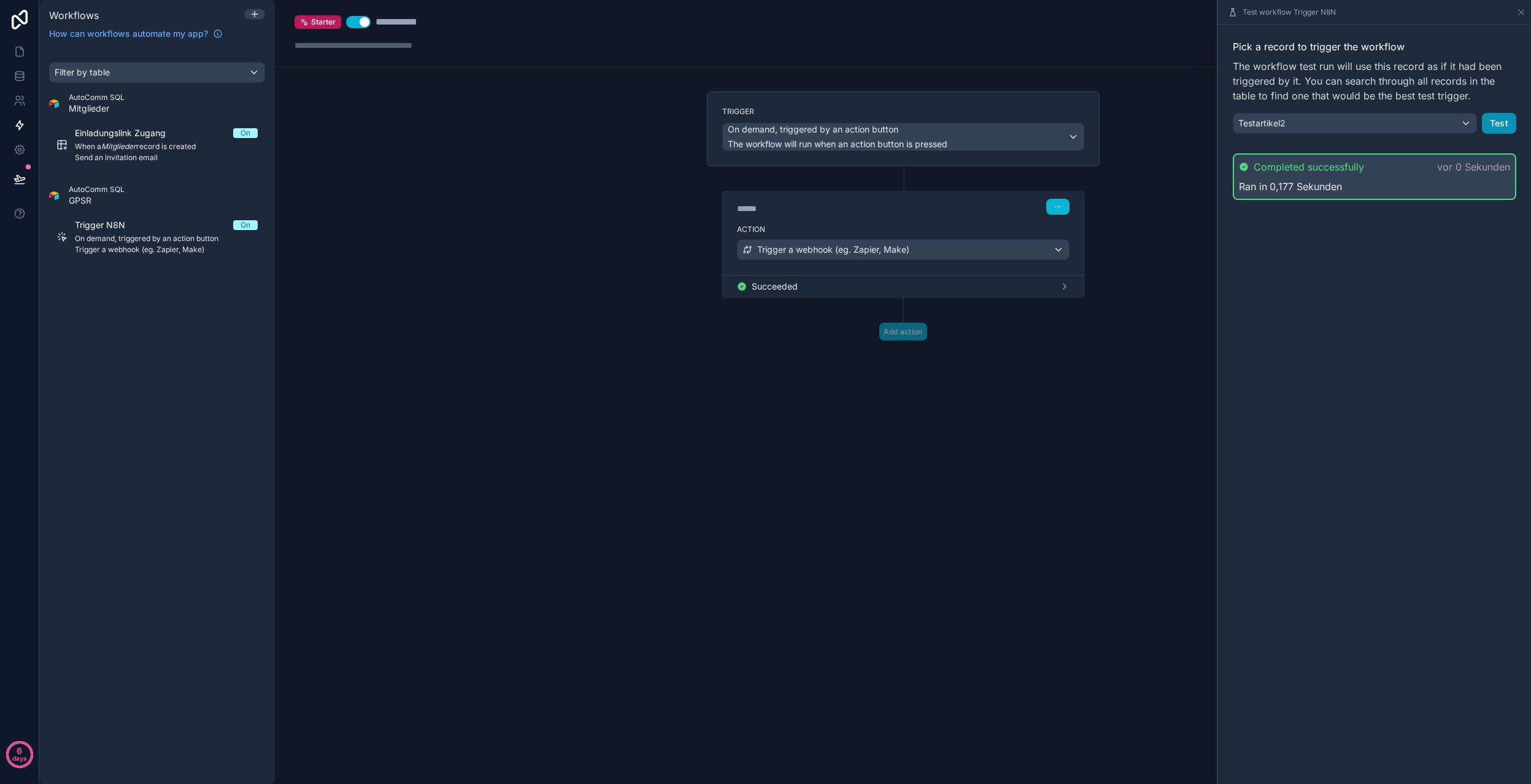
click at [1499, 128] on button "Test" at bounding box center [1499, 123] width 34 height 21
